Goal: Information Seeking & Learning: Learn about a topic

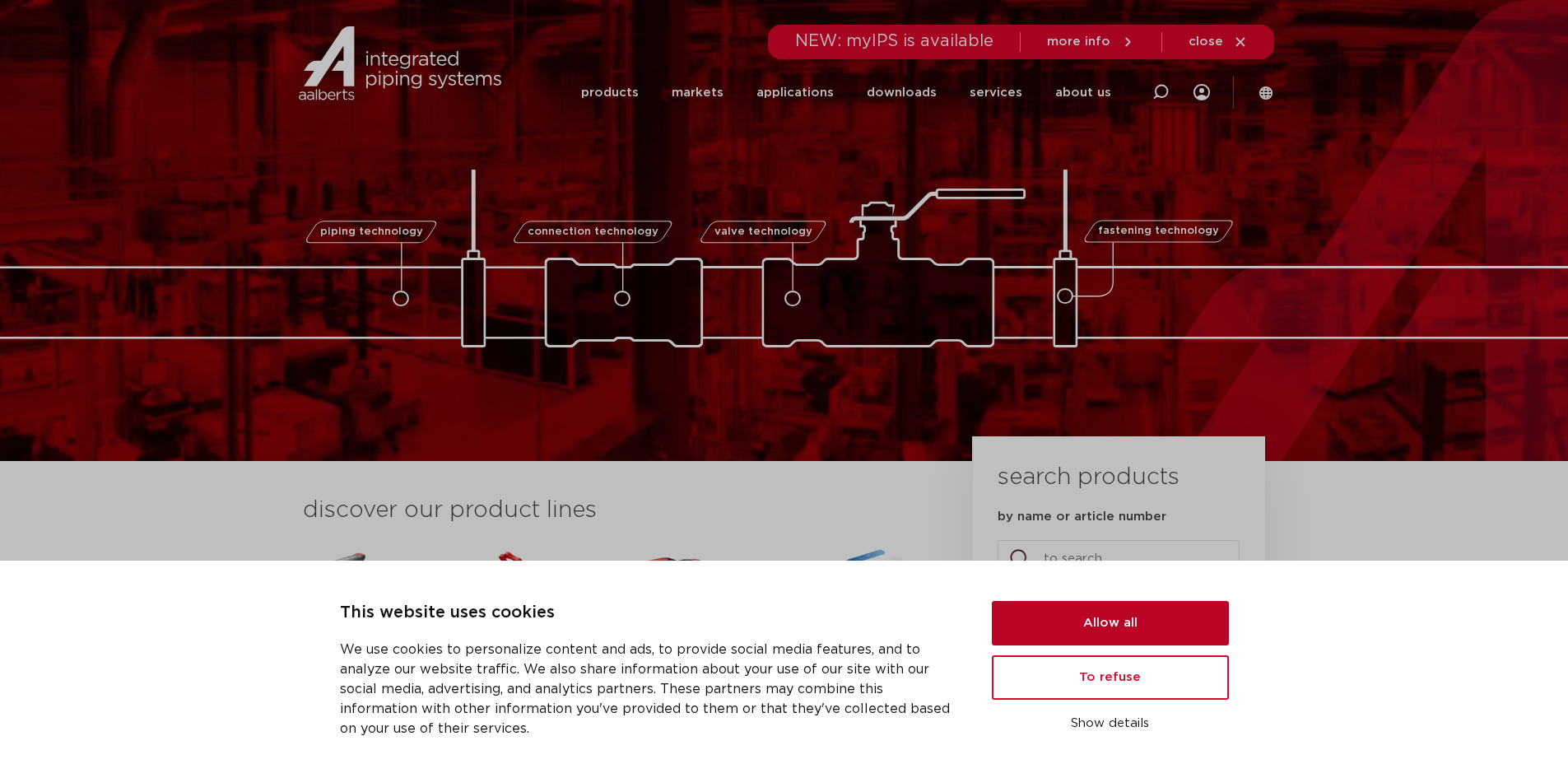
drag, startPoint x: 1133, startPoint y: 625, endPoint x: 1121, endPoint y: 625, distance: 12.0
click at [1133, 625] on button "Allow all" at bounding box center [1110, 622] width 237 height 45
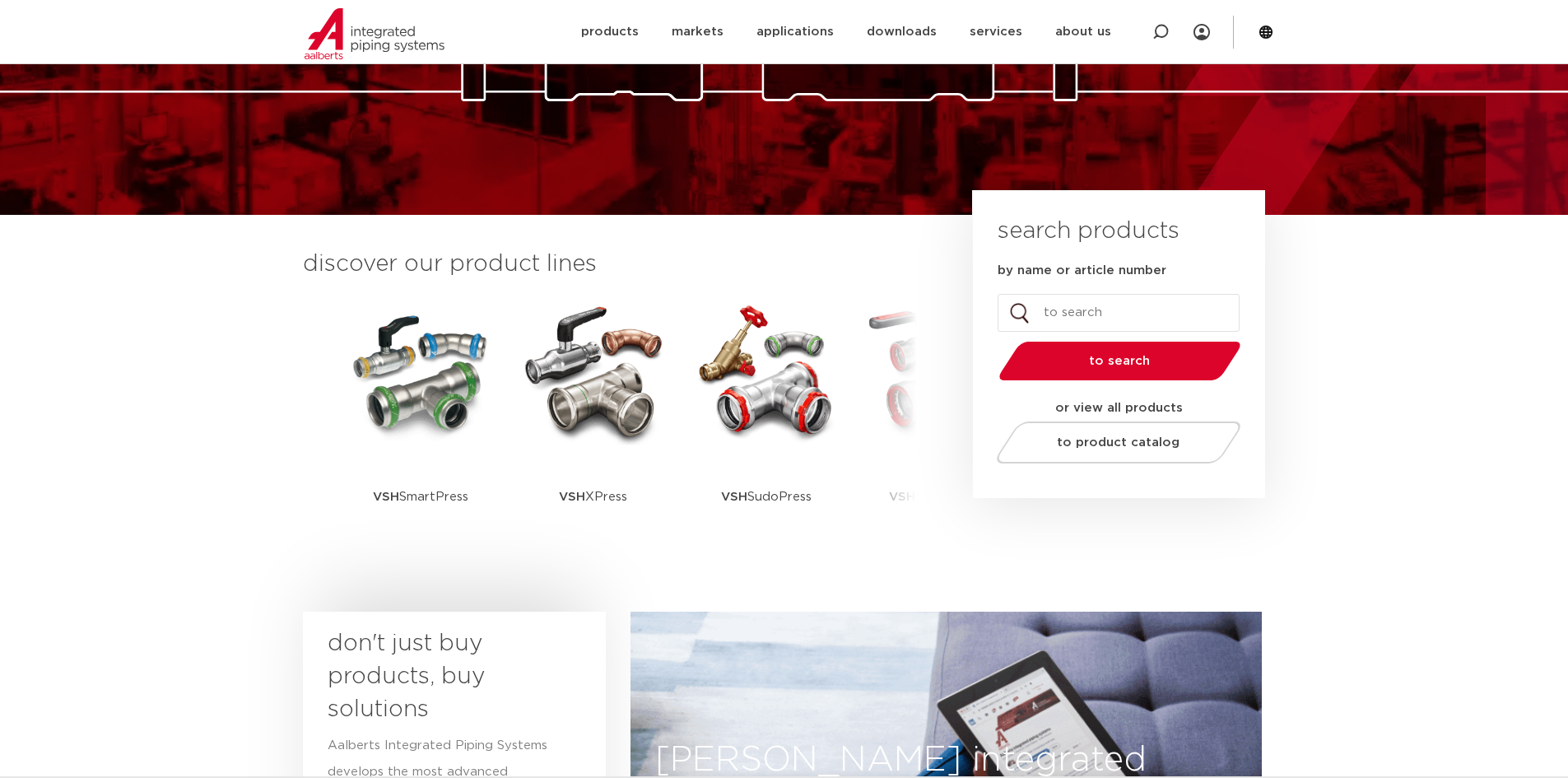
scroll to position [247, 0]
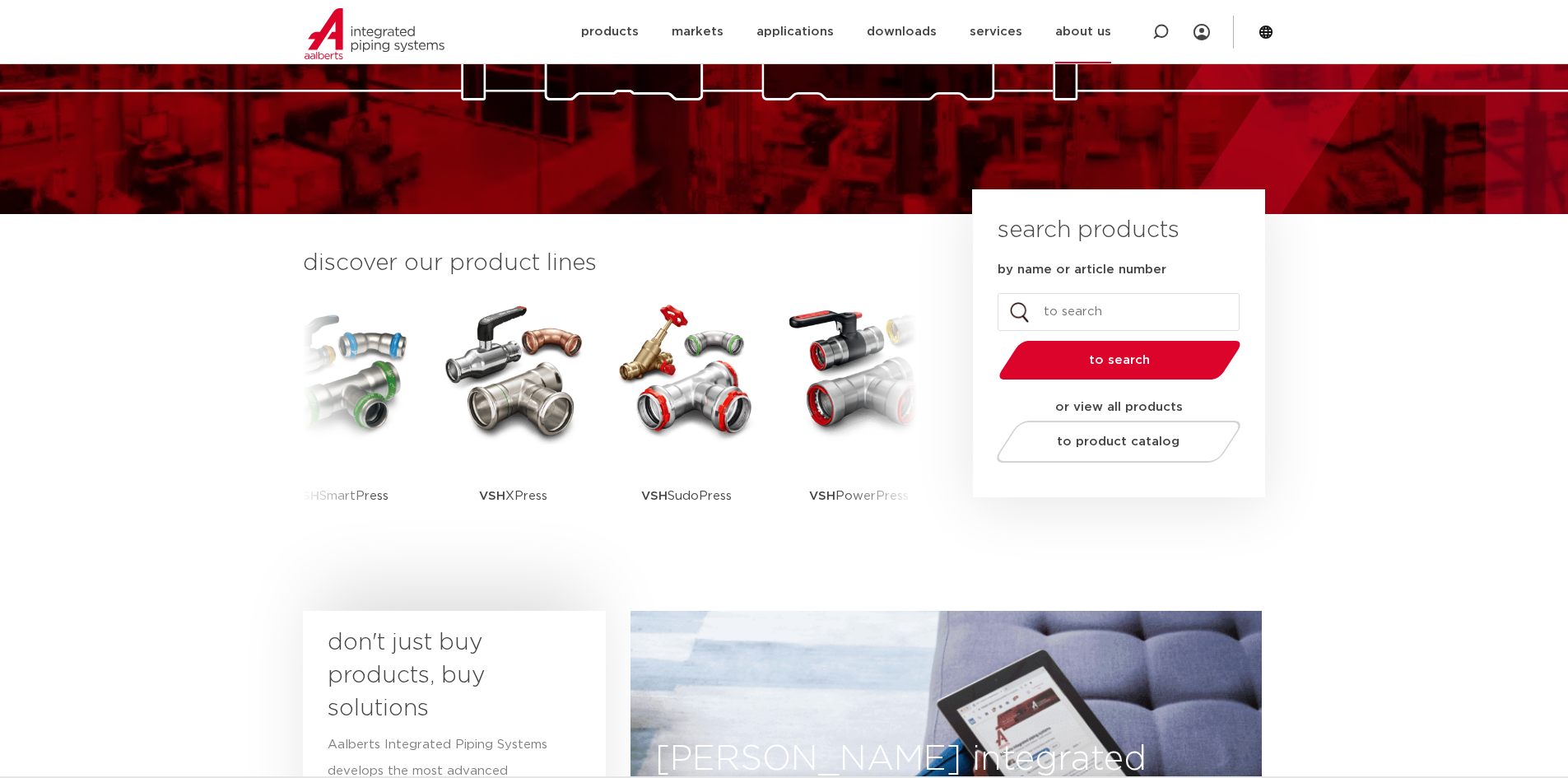
click at [1096, 36] on font "about us" at bounding box center [1082, 32] width 56 height 13
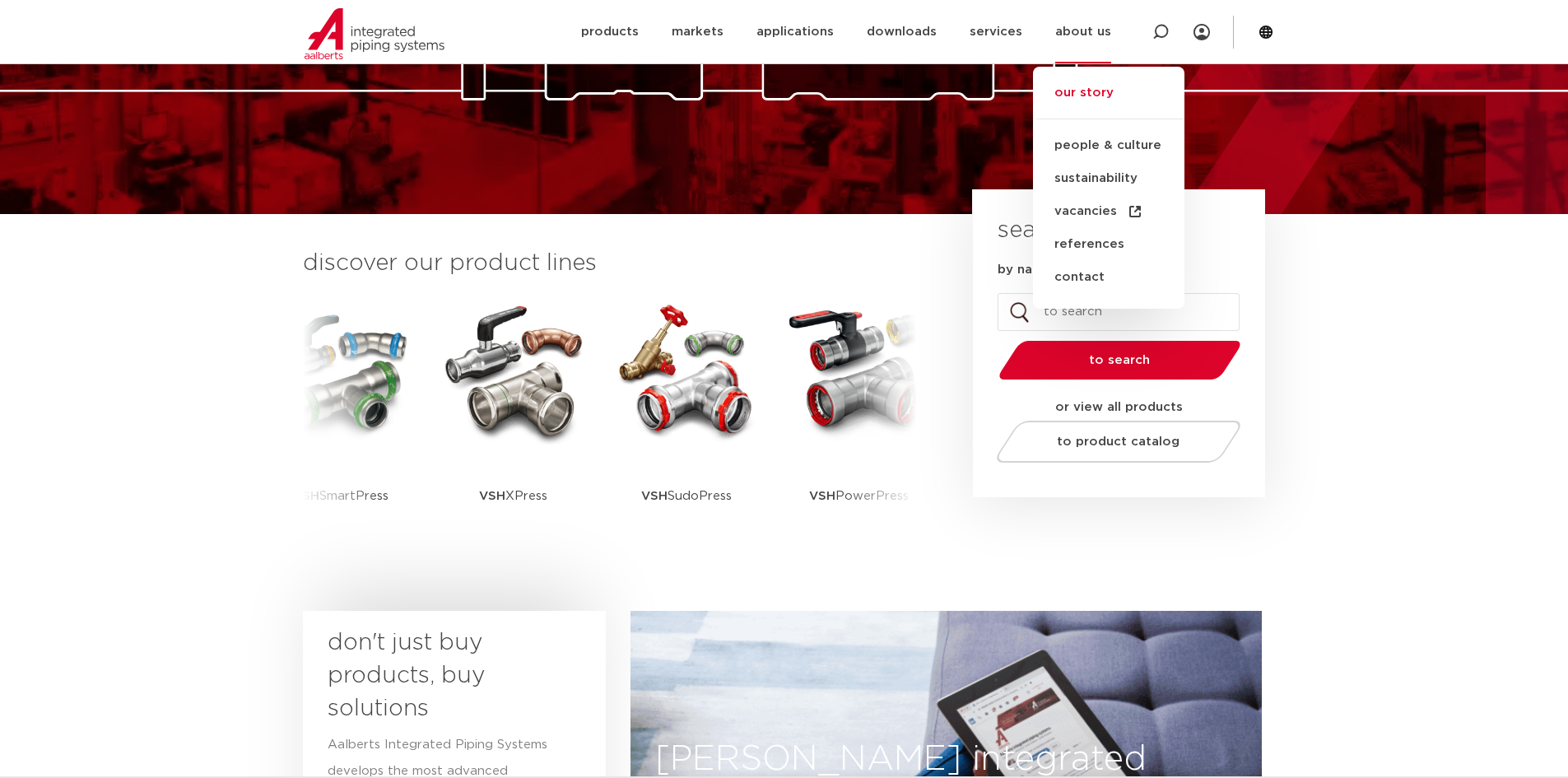
click at [1099, 95] on font "our story" at bounding box center [1083, 93] width 59 height 13
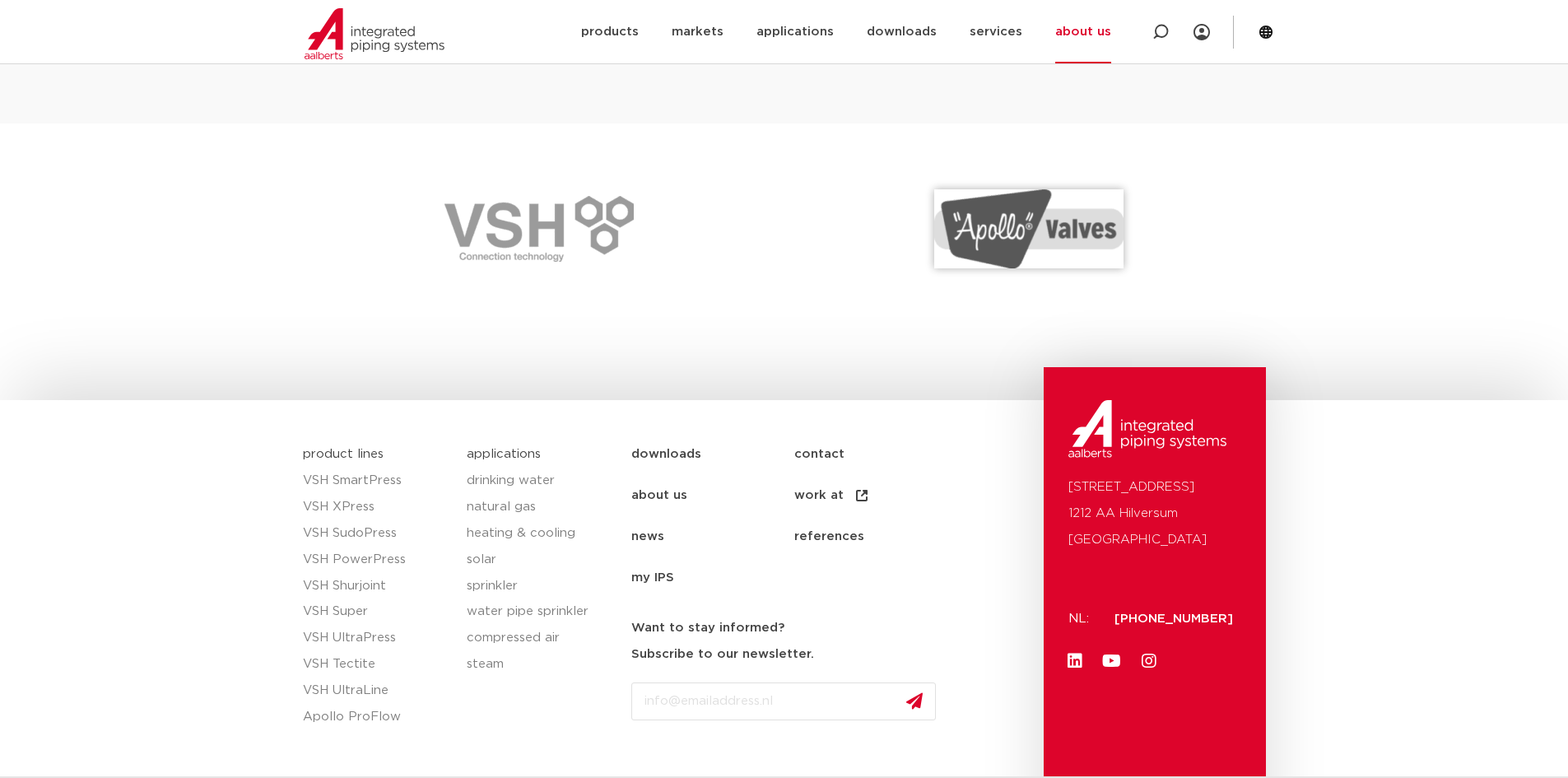
scroll to position [2304, 0]
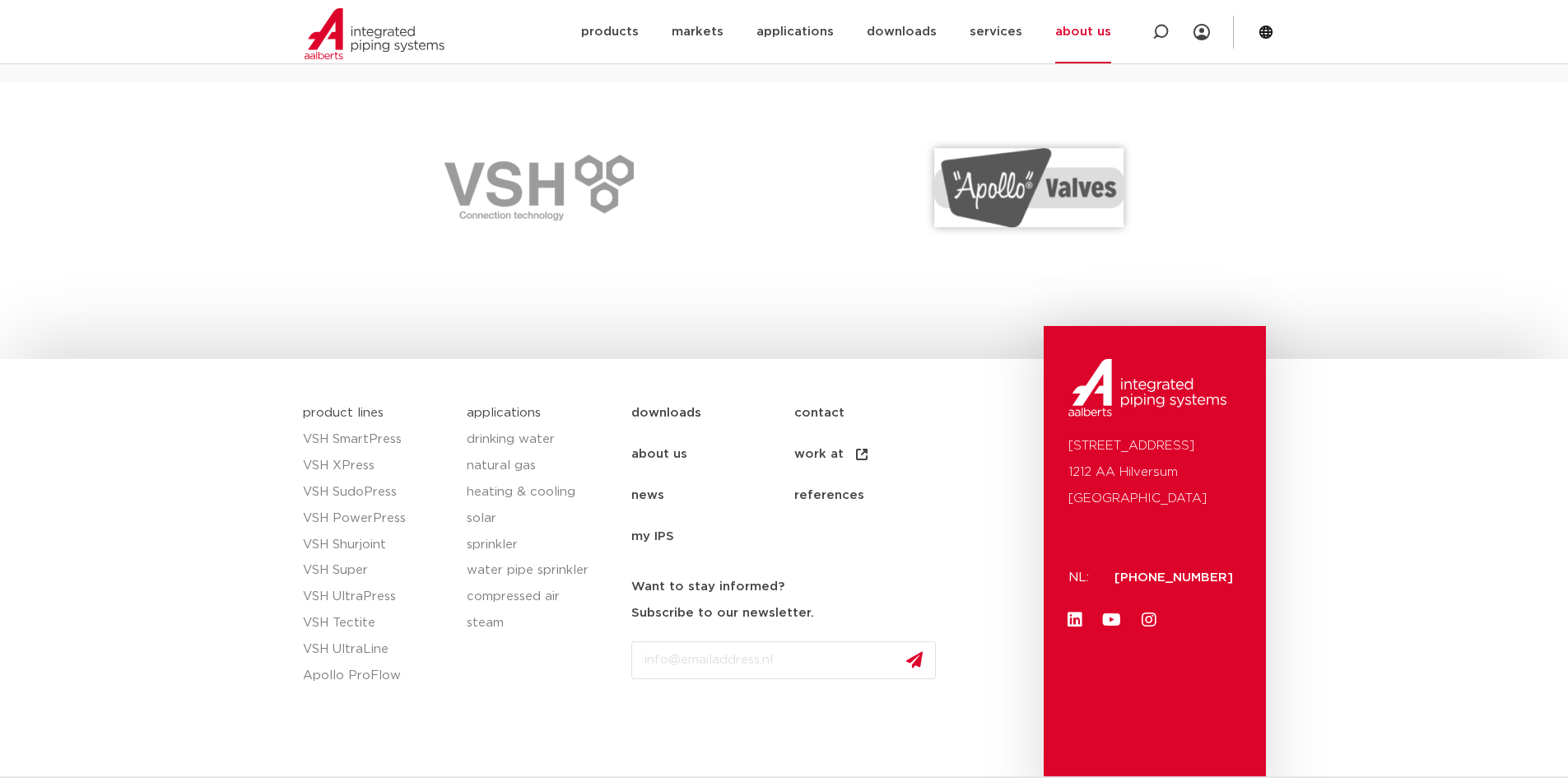
click at [816, 415] on font "contact" at bounding box center [819, 413] width 50 height 13
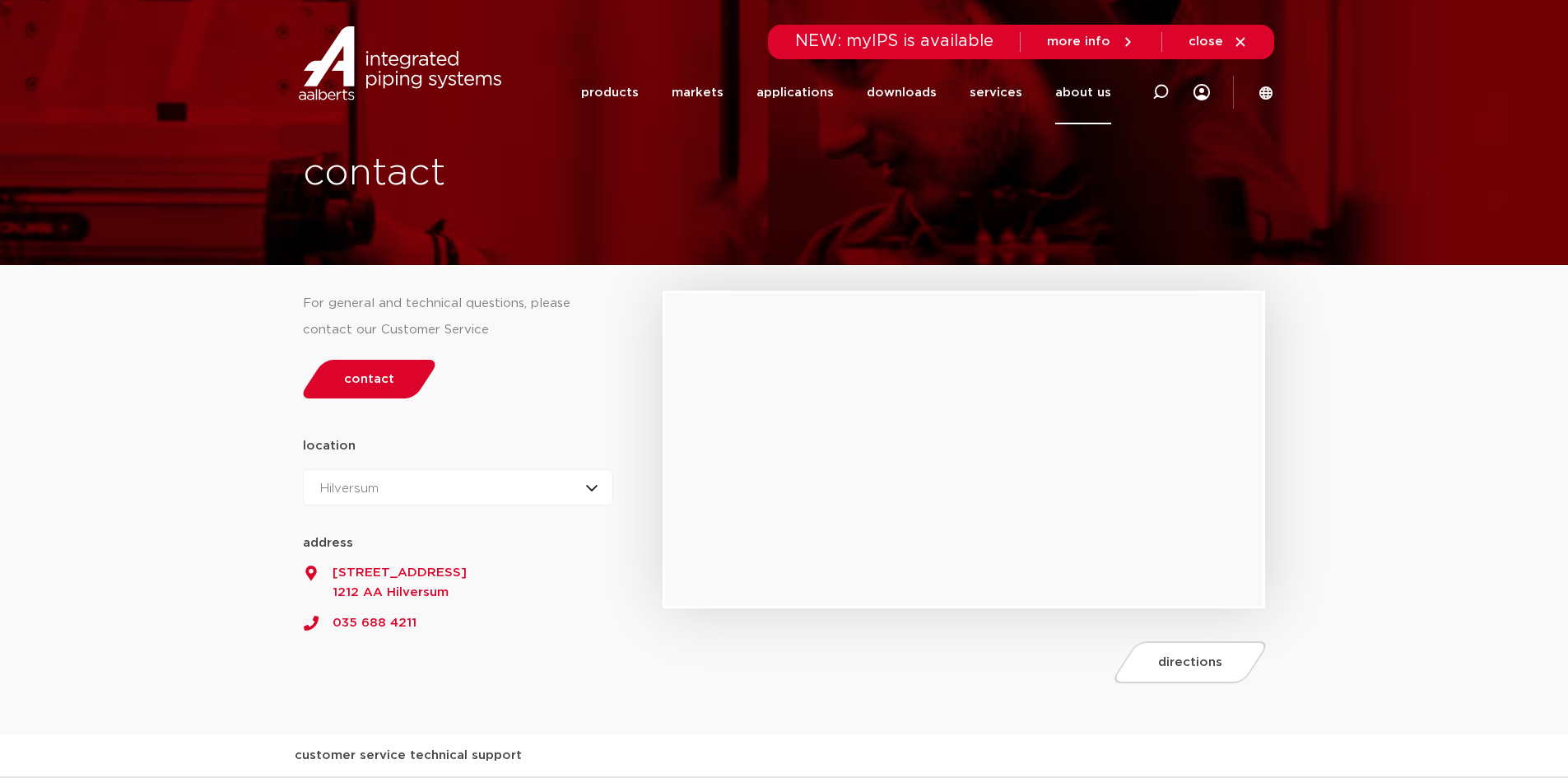
drag, startPoint x: 431, startPoint y: 537, endPoint x: 422, endPoint y: 386, distance: 151.3
click at [609, 98] on font "products" at bounding box center [609, 93] width 57 height 13
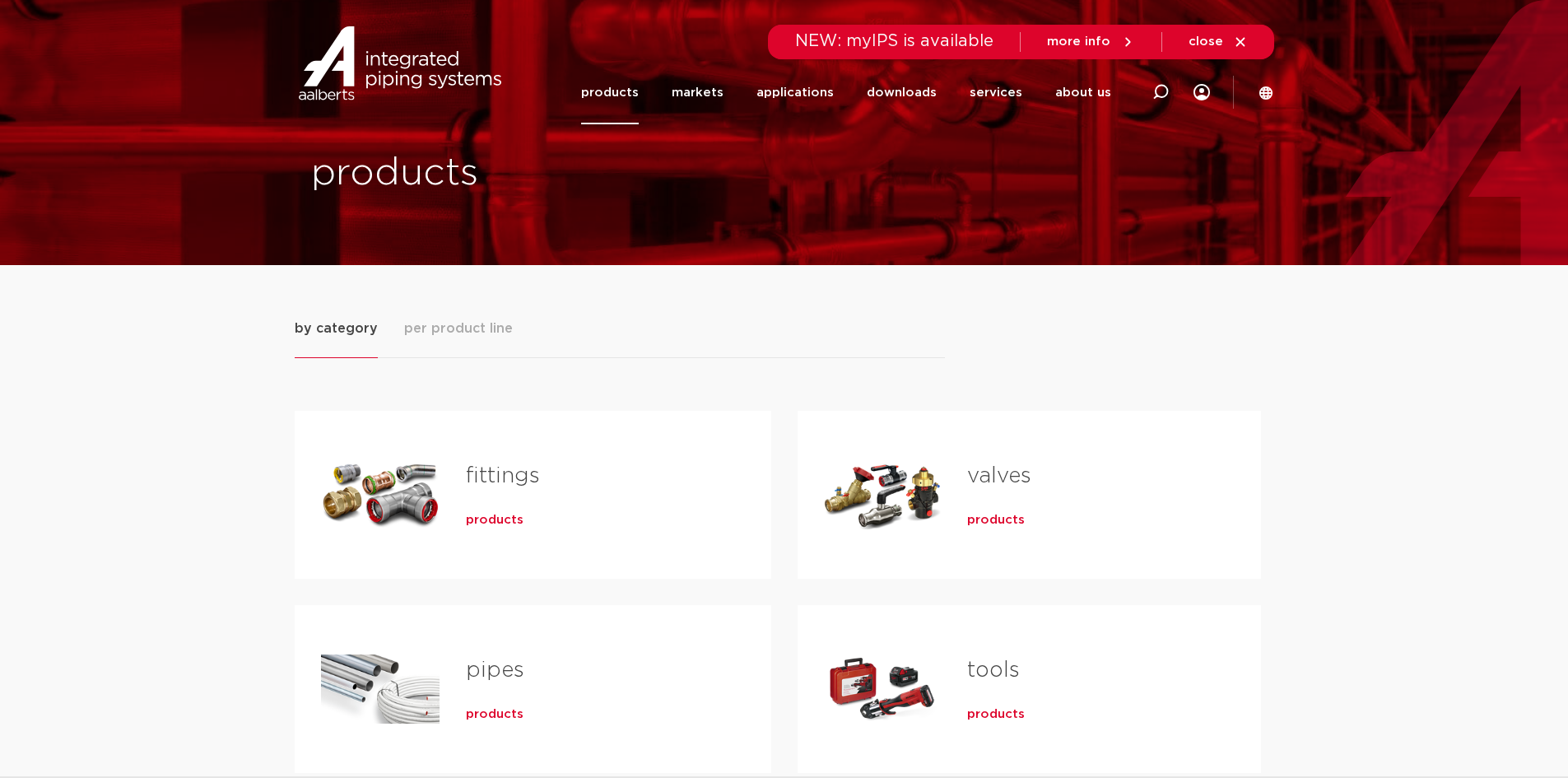
click at [1151, 87] on div at bounding box center [1160, 92] width 66 height 125
type input "copper"
click button "To search" at bounding box center [0, 0] width 0 height 0
drag, startPoint x: 150, startPoint y: 530, endPoint x: 244, endPoint y: 505, distance: 97.3
click at [150, 530] on div "by category per product line fittings products pipes products" at bounding box center [784, 682] width 1568 height 834
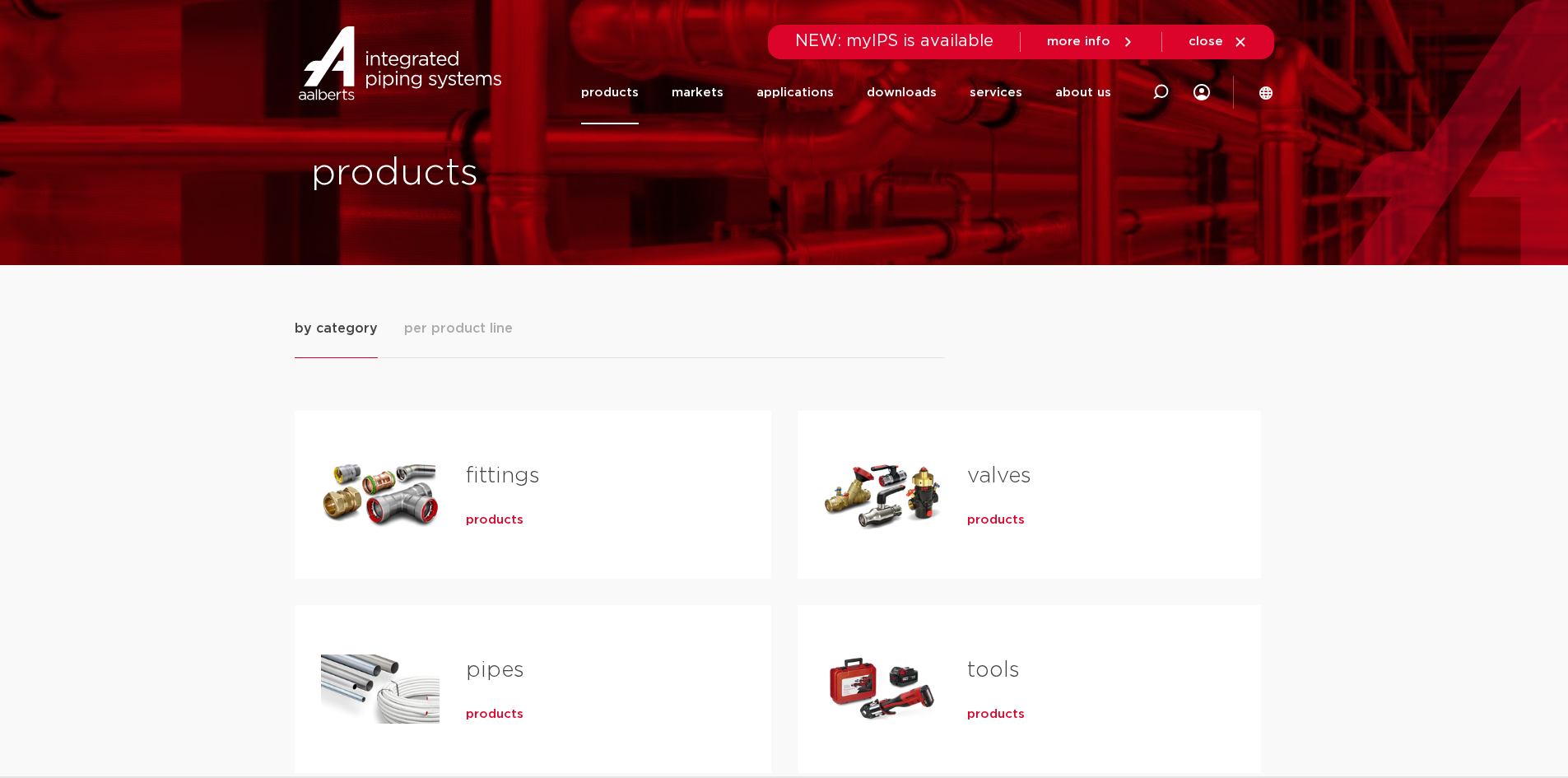
click at [495, 519] on font "products" at bounding box center [494, 520] width 57 height 13
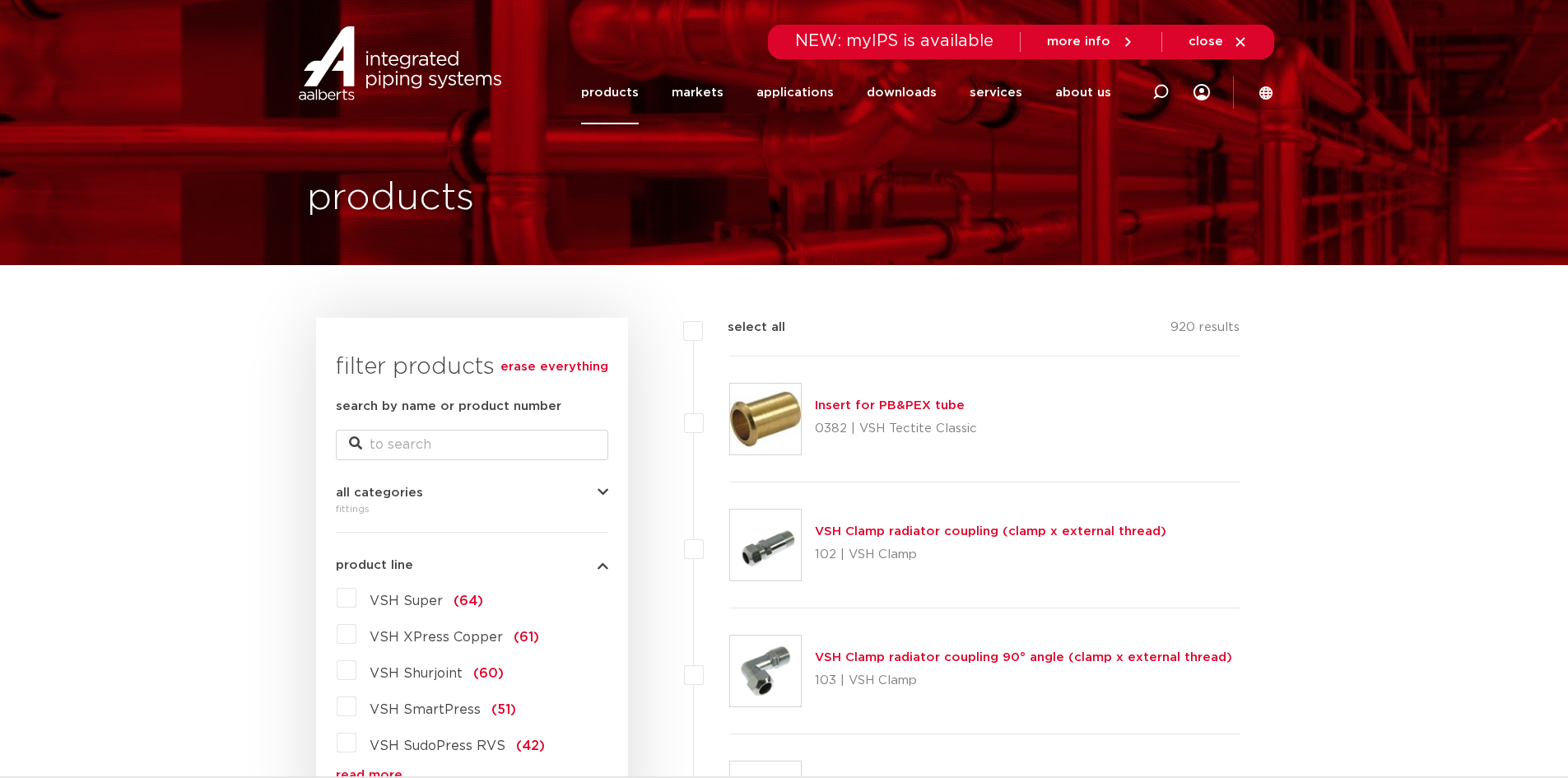
click at [752, 413] on img at bounding box center [765, 419] width 71 height 71
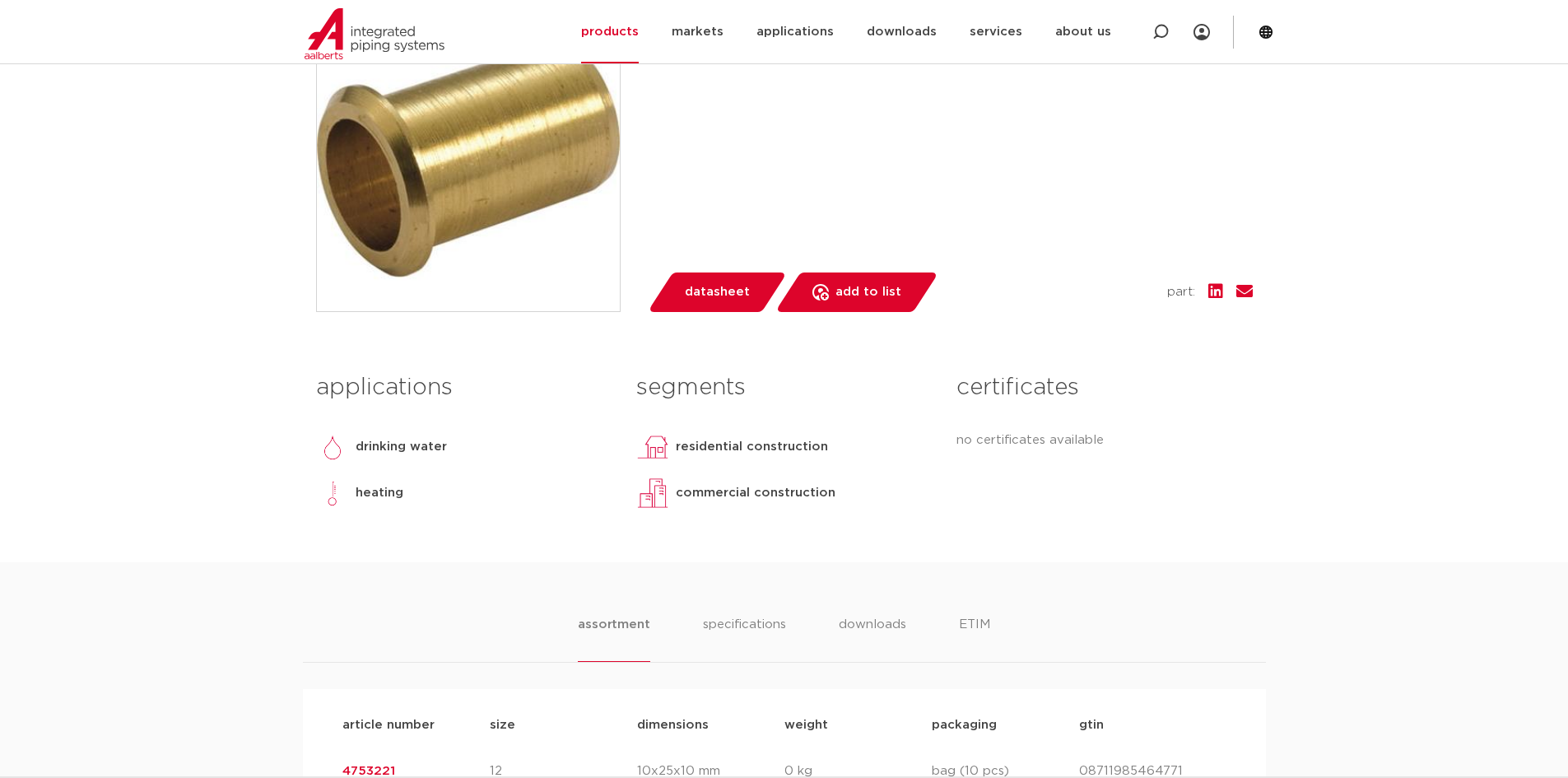
scroll to position [404, 0]
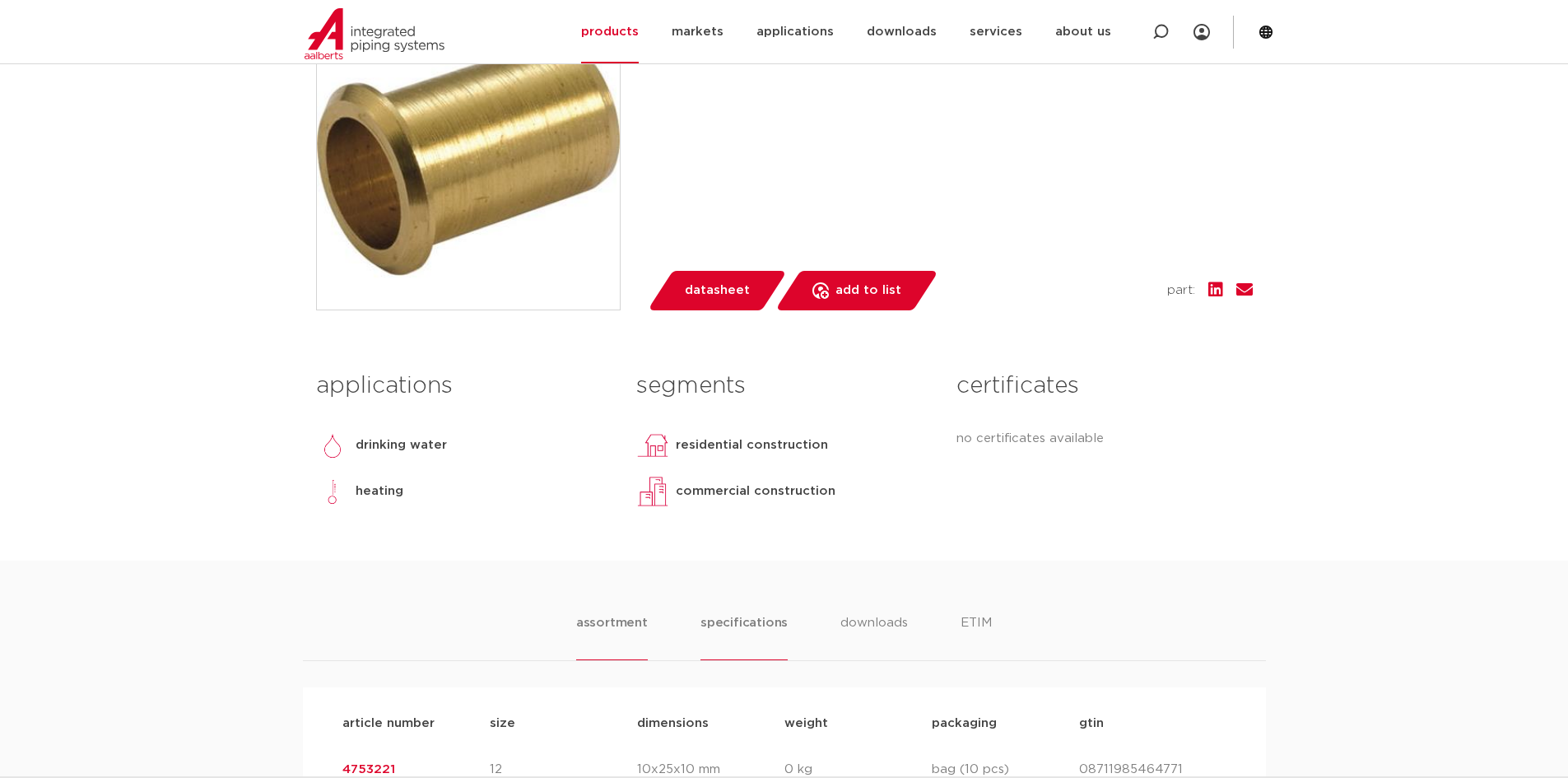
click at [762, 618] on font "specifications" at bounding box center [744, 622] width 87 height 13
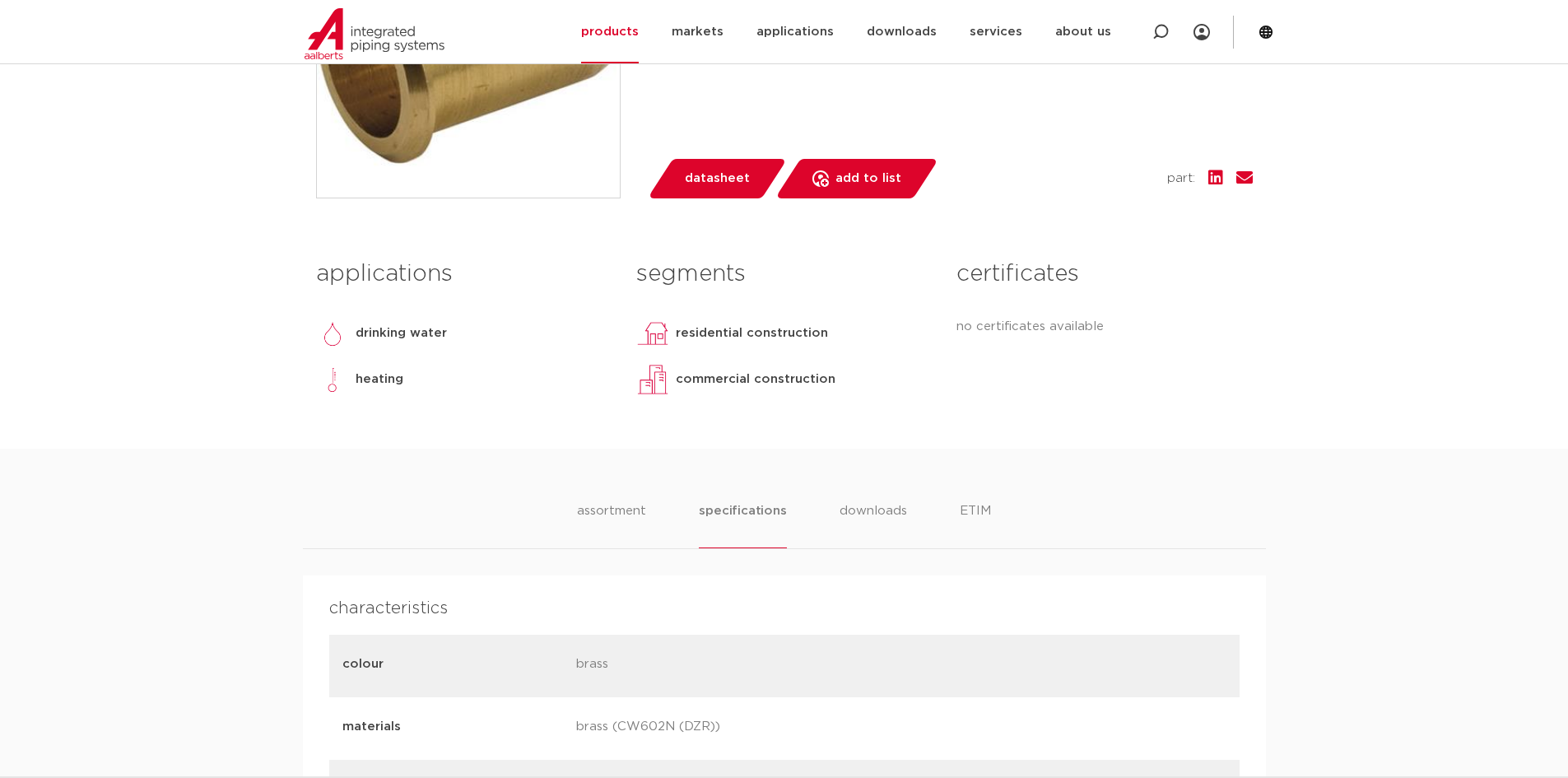
scroll to position [815, 0]
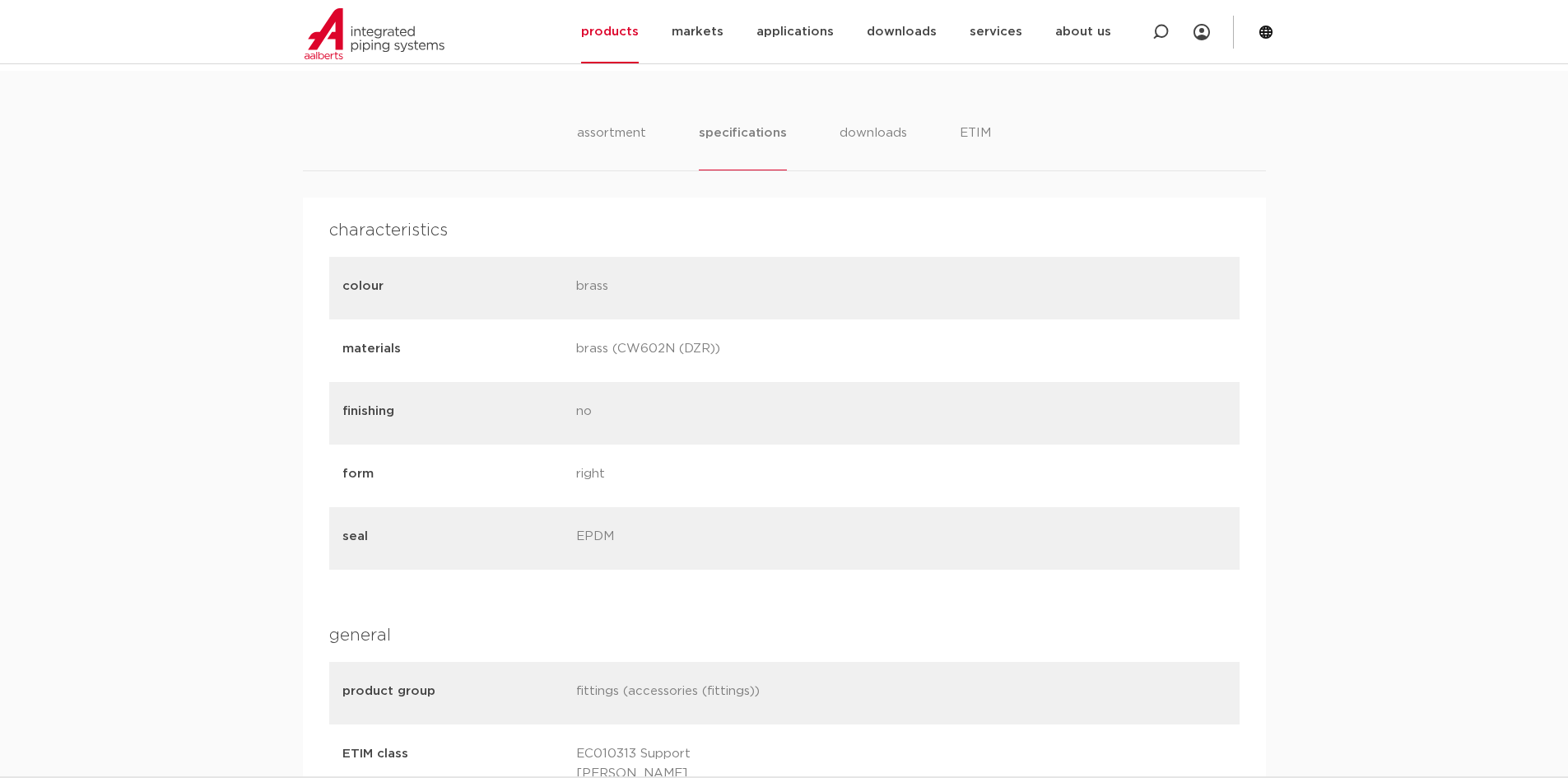
drag, startPoint x: 834, startPoint y: 556, endPoint x: 846, endPoint y: 365, distance: 191.4
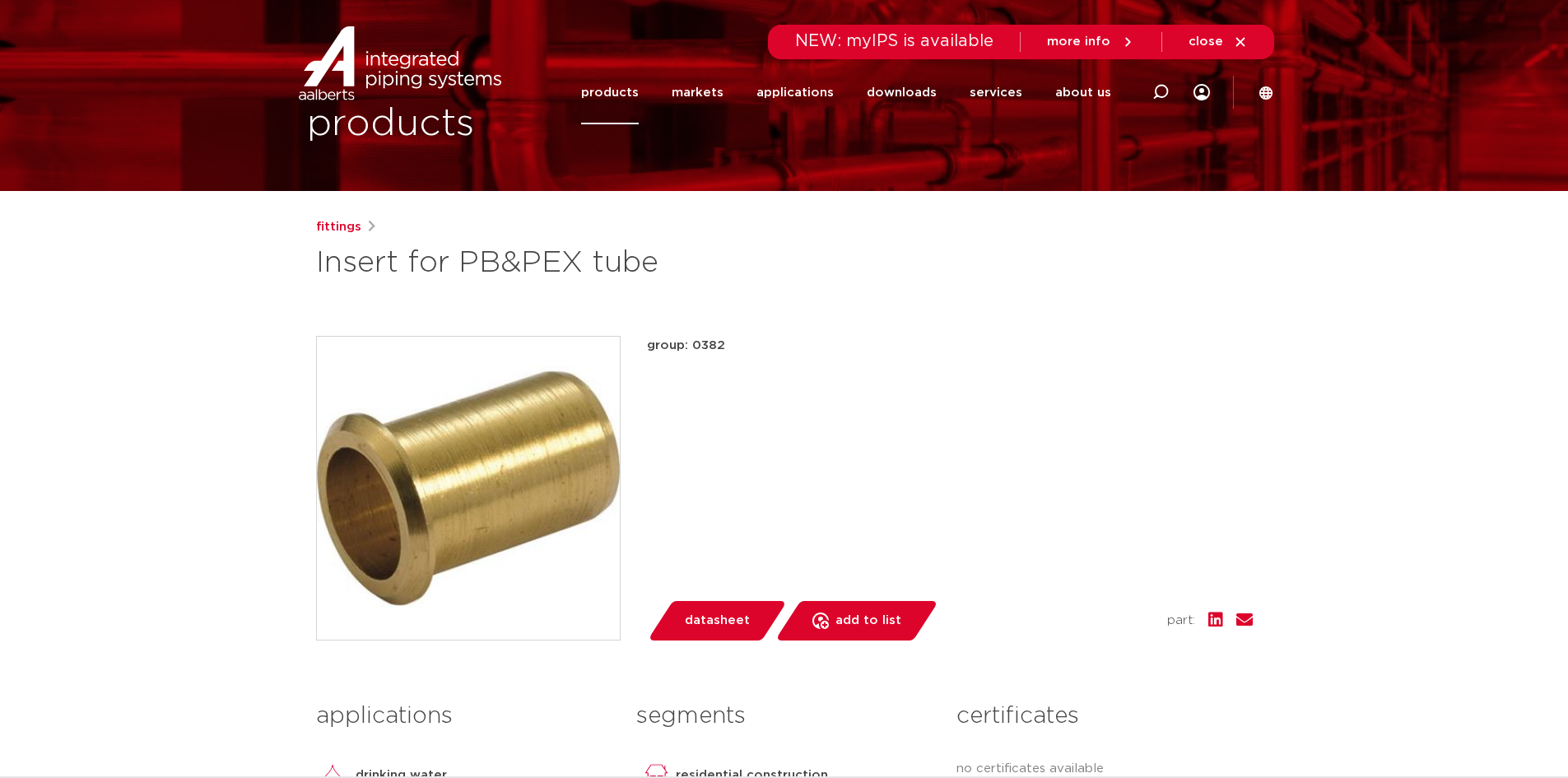
scroll to position [0, 0]
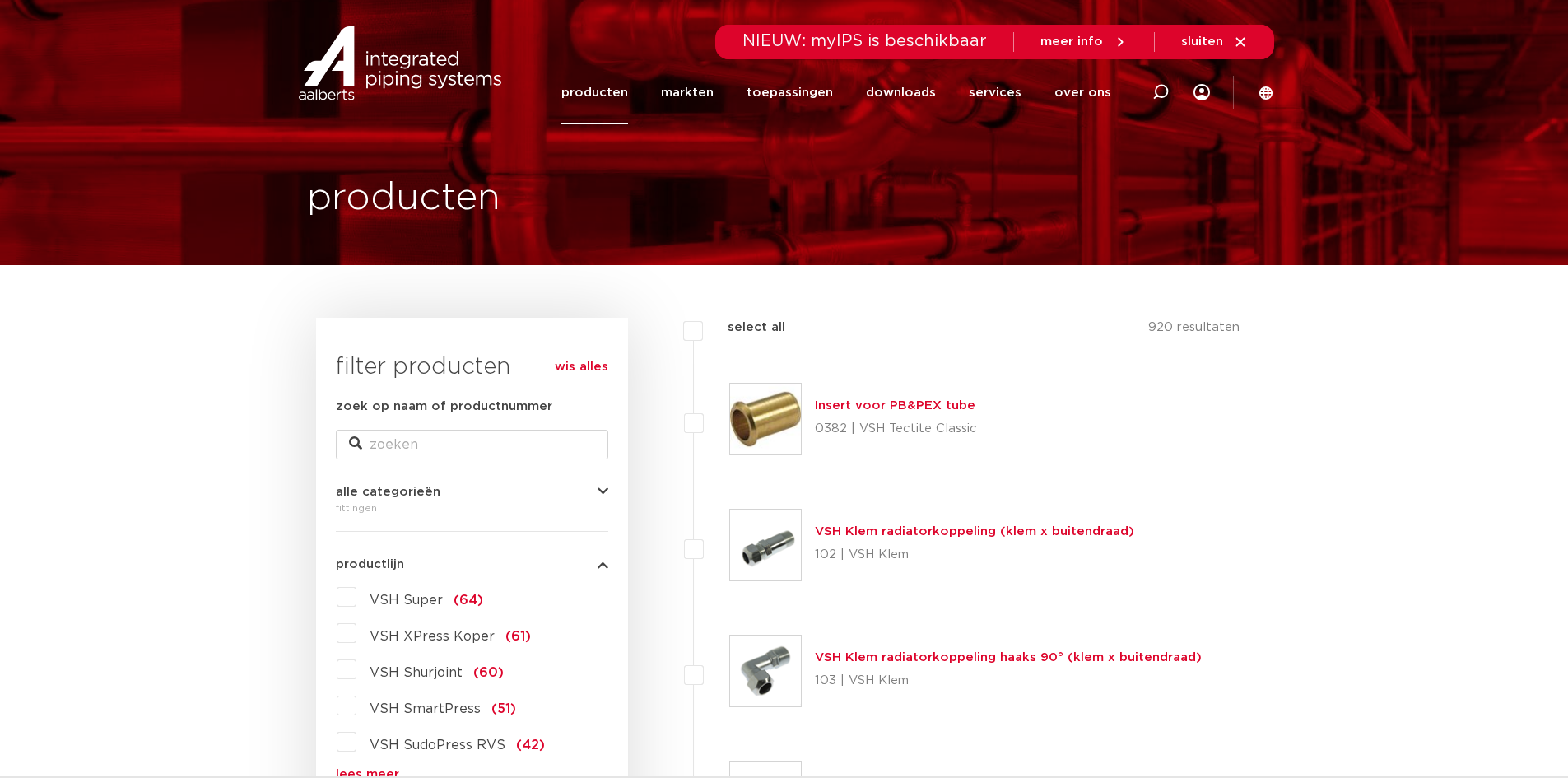
select select
click at [357, 641] on label "VSH XPress Copper (61)" at bounding box center [448, 633] width 183 height 26
click at [0, 0] on input "VSH XPress Copper (61)" at bounding box center [0, 0] width 0 height 0
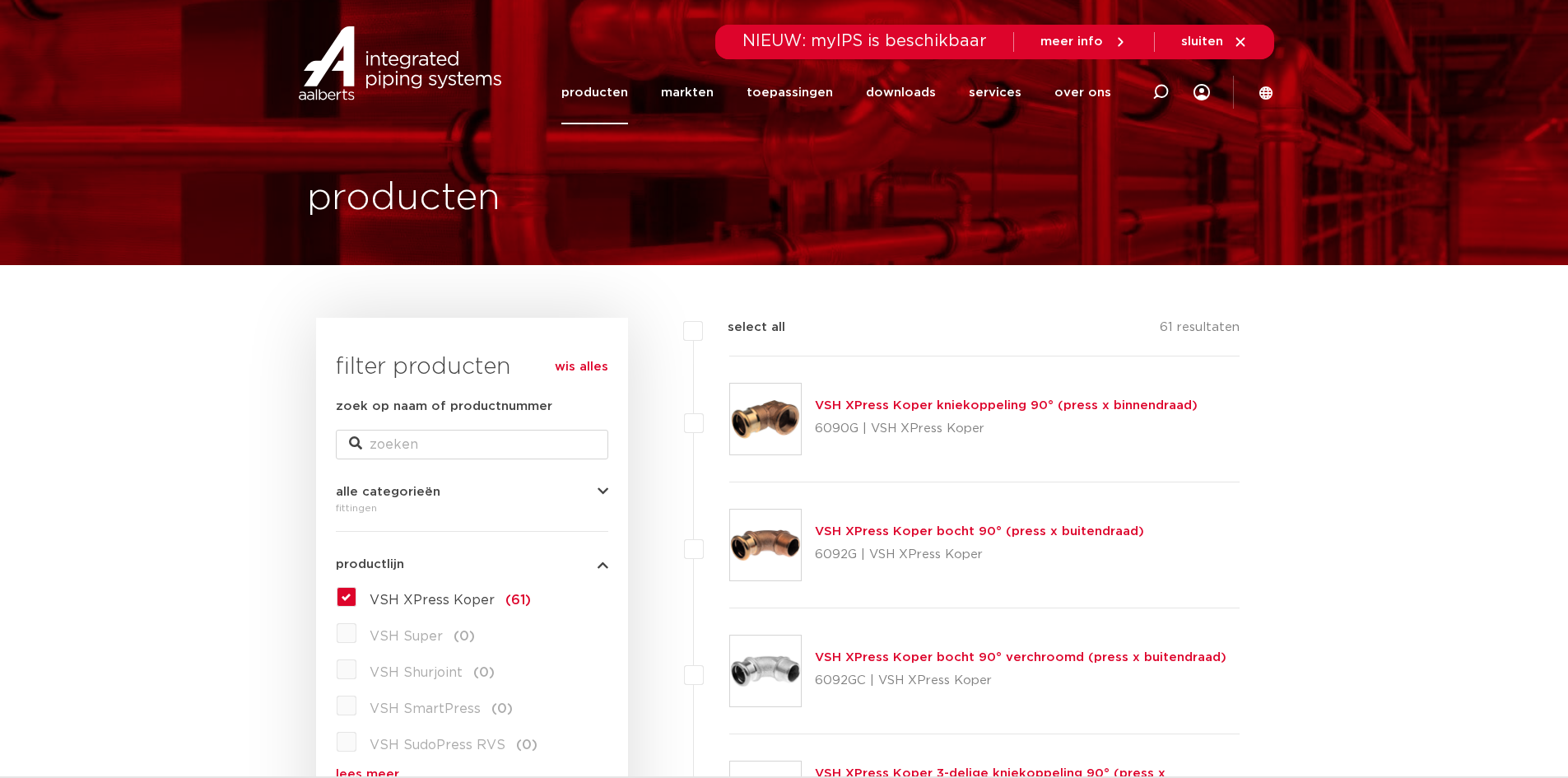
click at [919, 406] on link "VSH XPress Koper kniekoppeling 90° (press x binnendraad)" at bounding box center [1006, 406] width 382 height 13
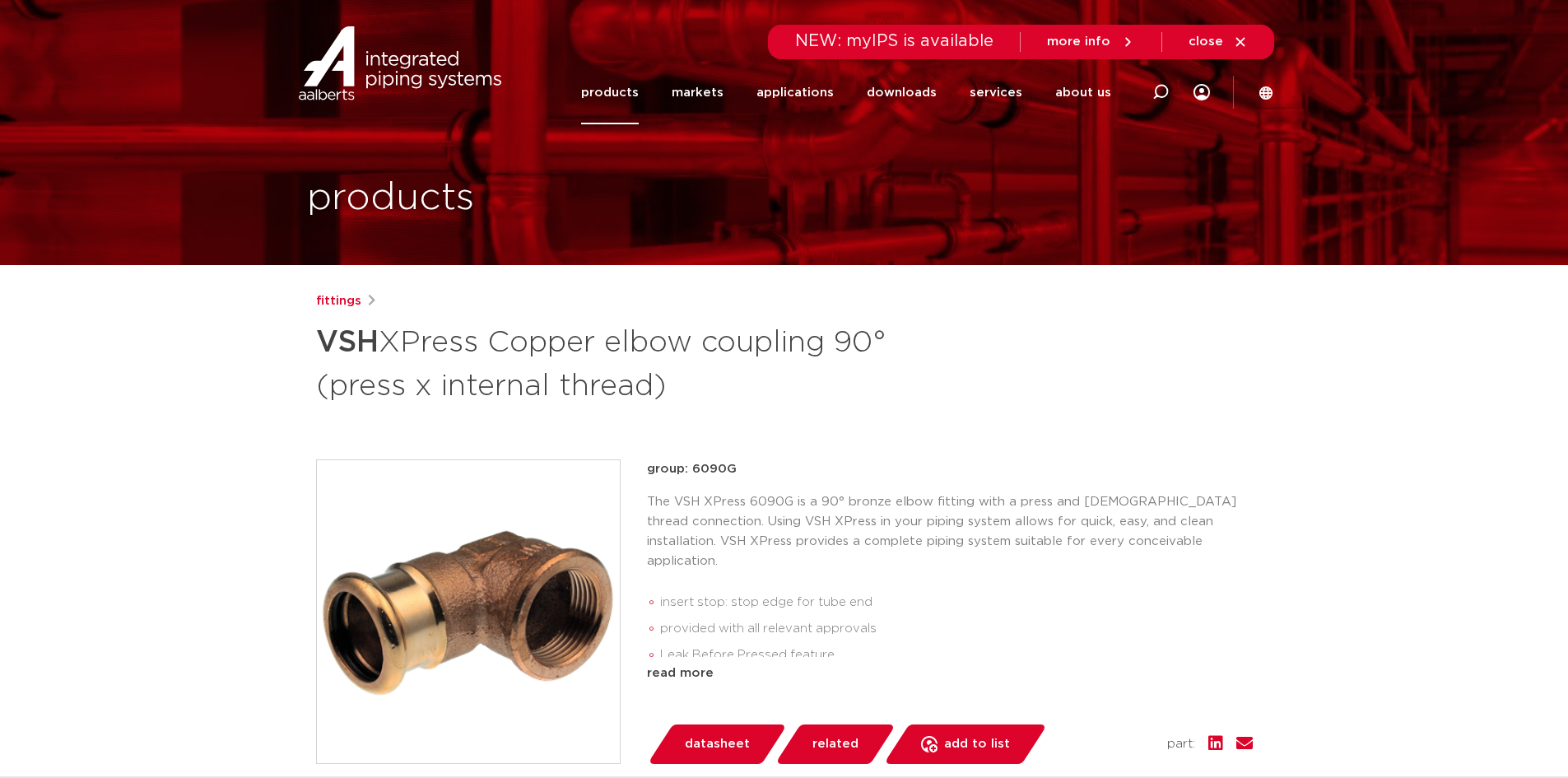
click at [1012, 427] on div "fittings VSH XPress Copper elbow coupling 90° (press x internal thread) group: …" at bounding box center [784, 685] width 963 height 788
